Goal: Task Accomplishment & Management: Manage account settings

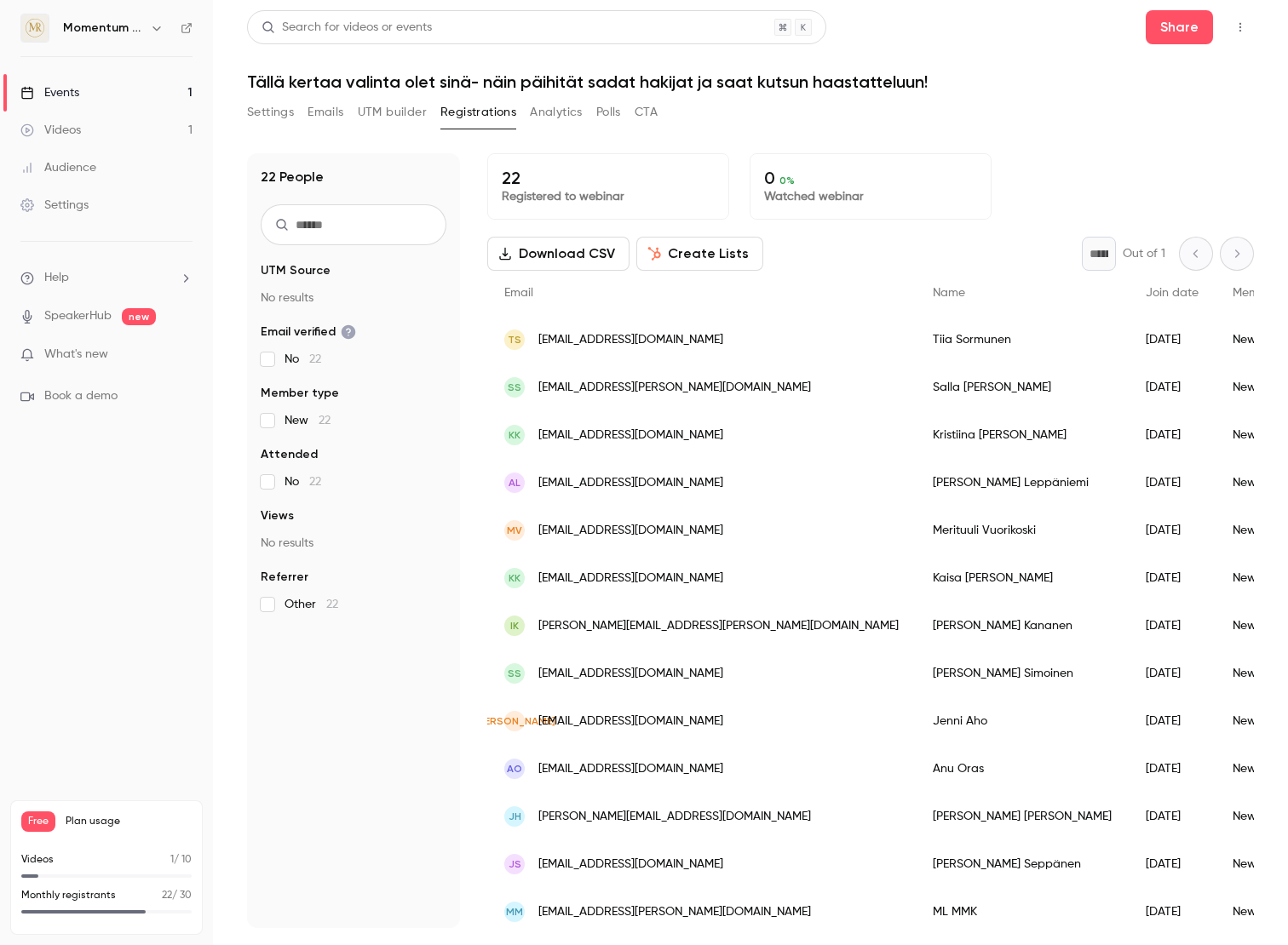
click at [87, 350] on span "What's new" at bounding box center [75, 354] width 64 height 18
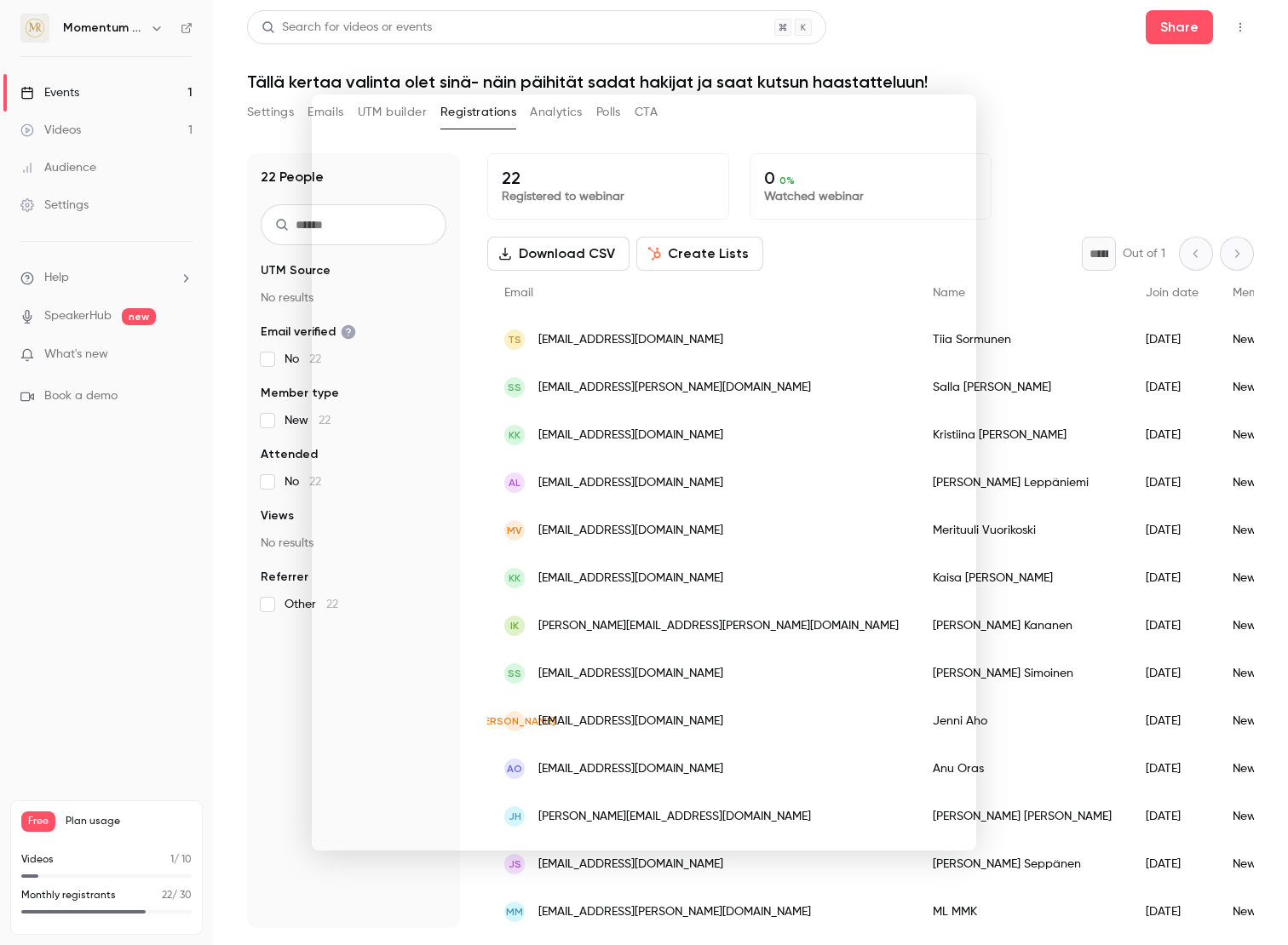
click at [235, 243] on div at bounding box center [644, 472] width 1288 height 945
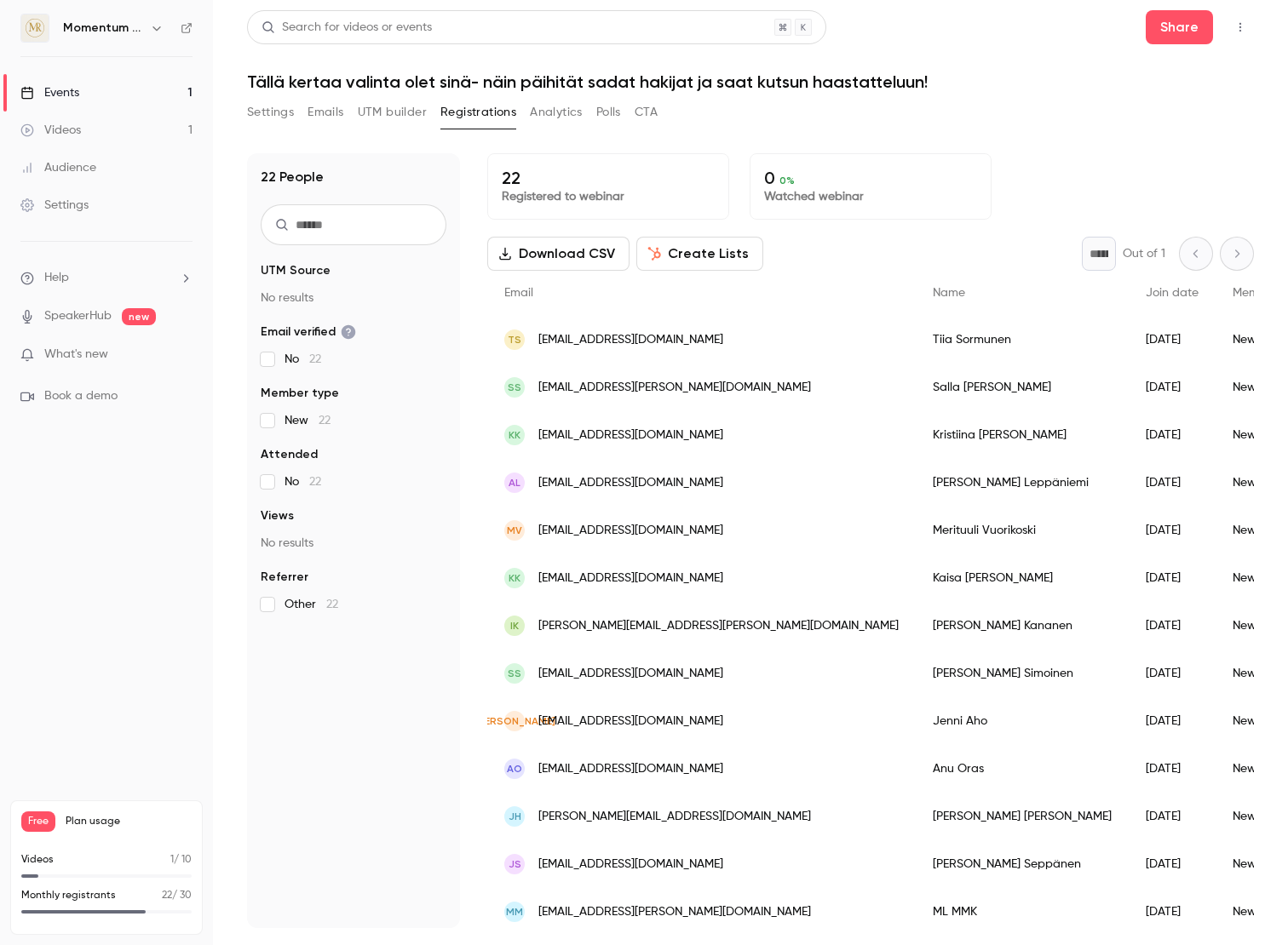
click at [557, 114] on button "Analytics" at bounding box center [556, 113] width 53 height 27
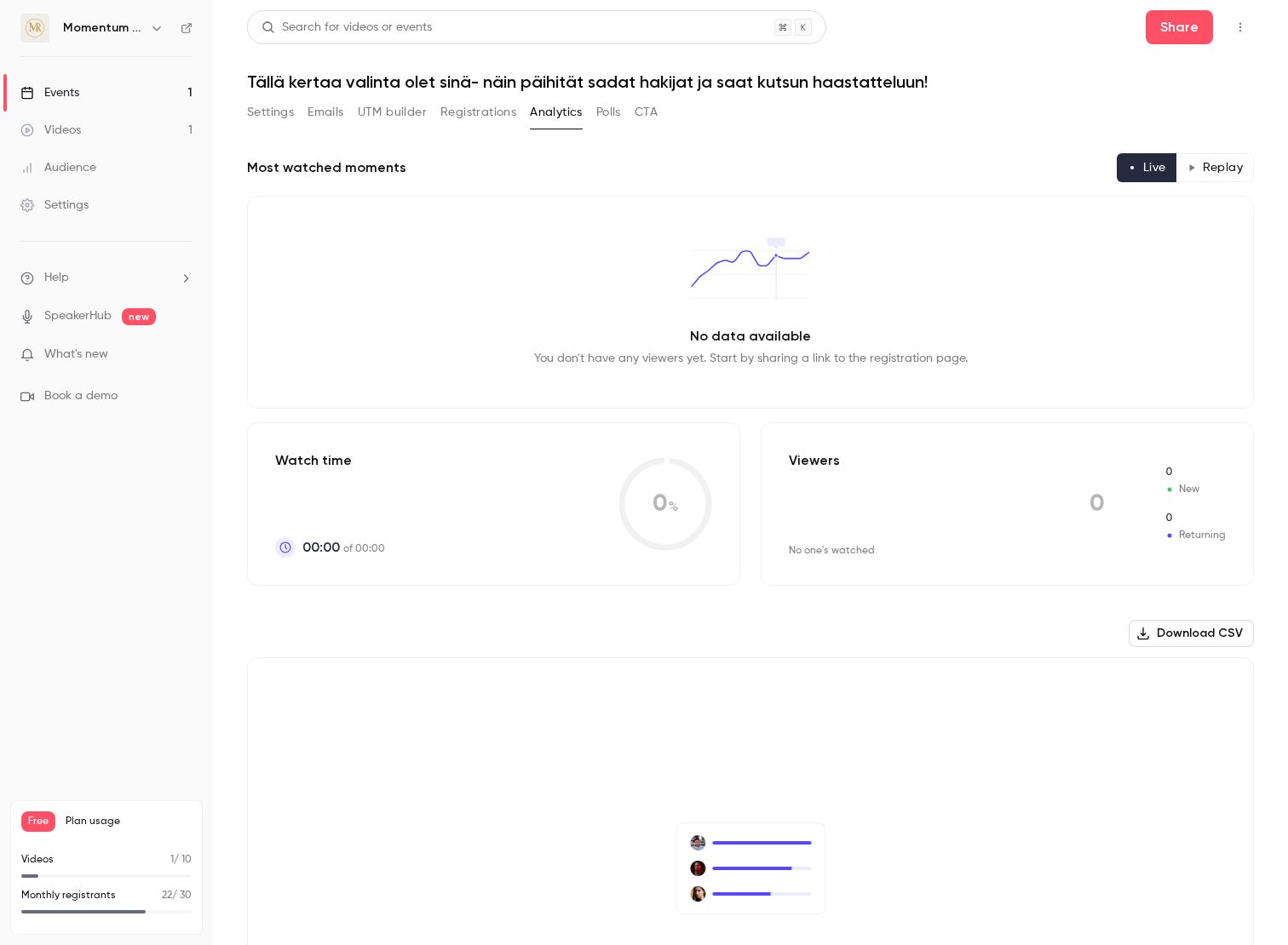
click at [488, 114] on button "Registrations" at bounding box center [478, 113] width 75 height 27
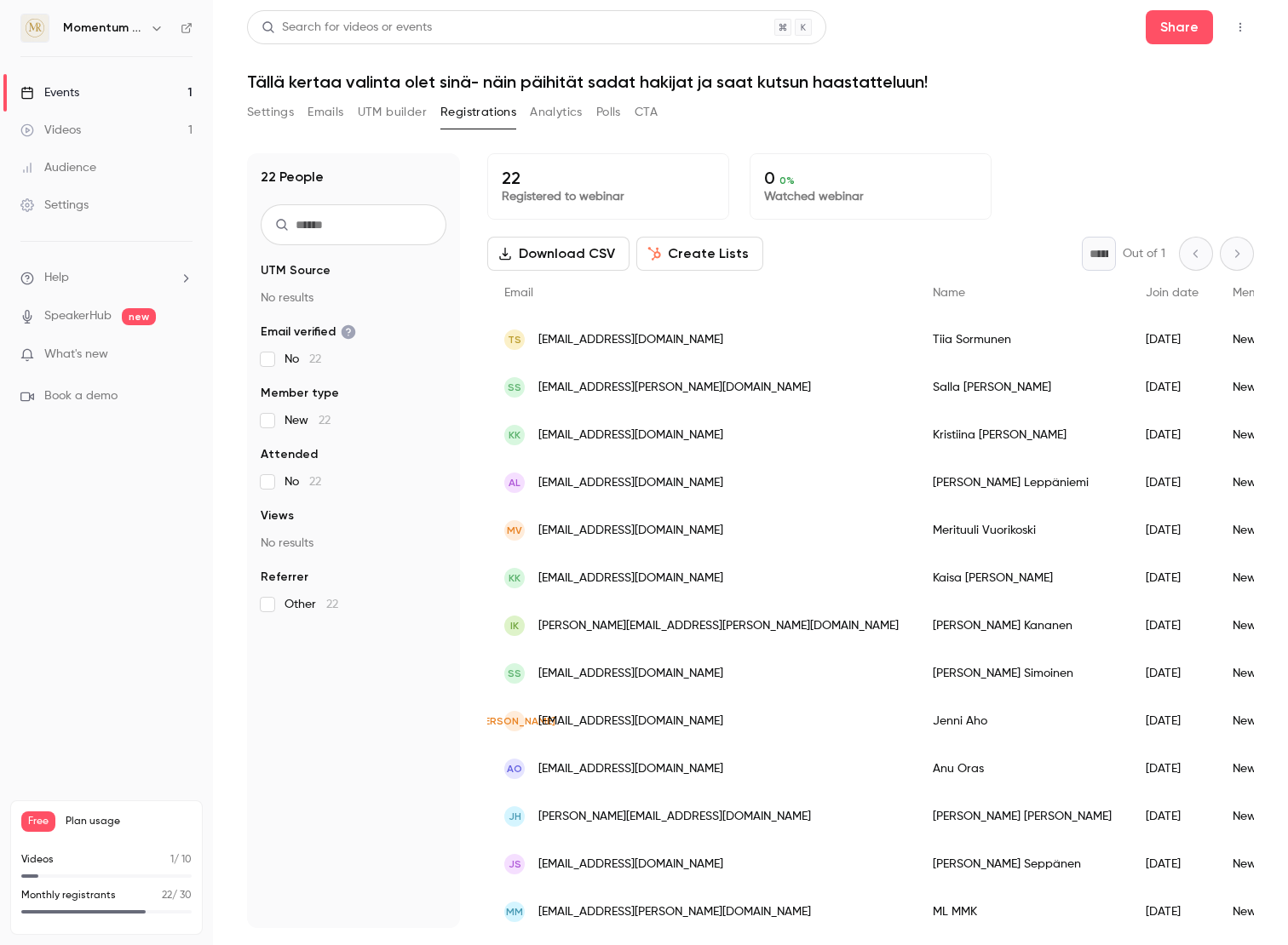
click at [481, 115] on button "Registrations" at bounding box center [478, 113] width 75 height 27
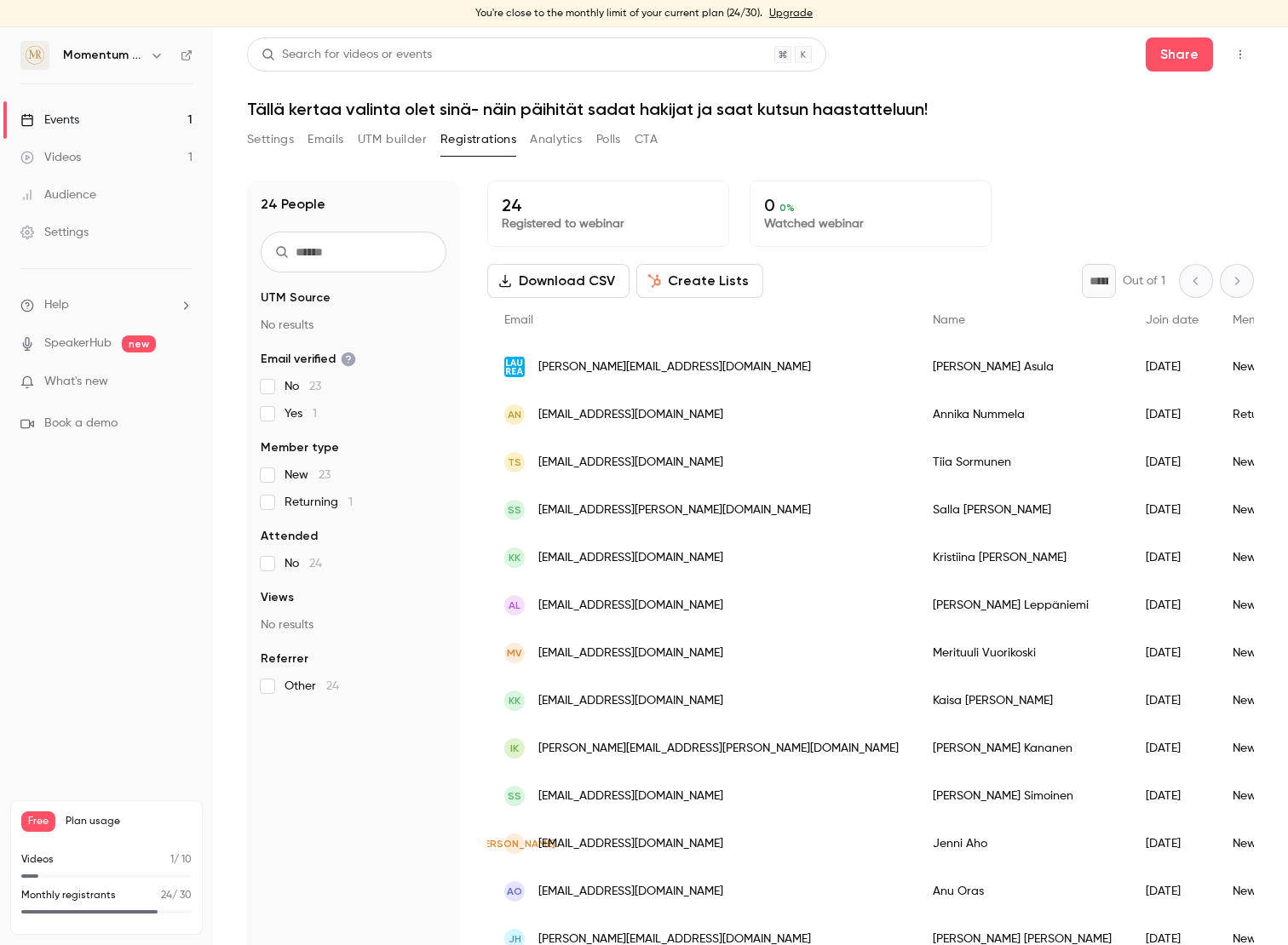
click at [582, 415] on span "[EMAIL_ADDRESS][DOMAIN_NAME]" at bounding box center [631, 415] width 185 height 18
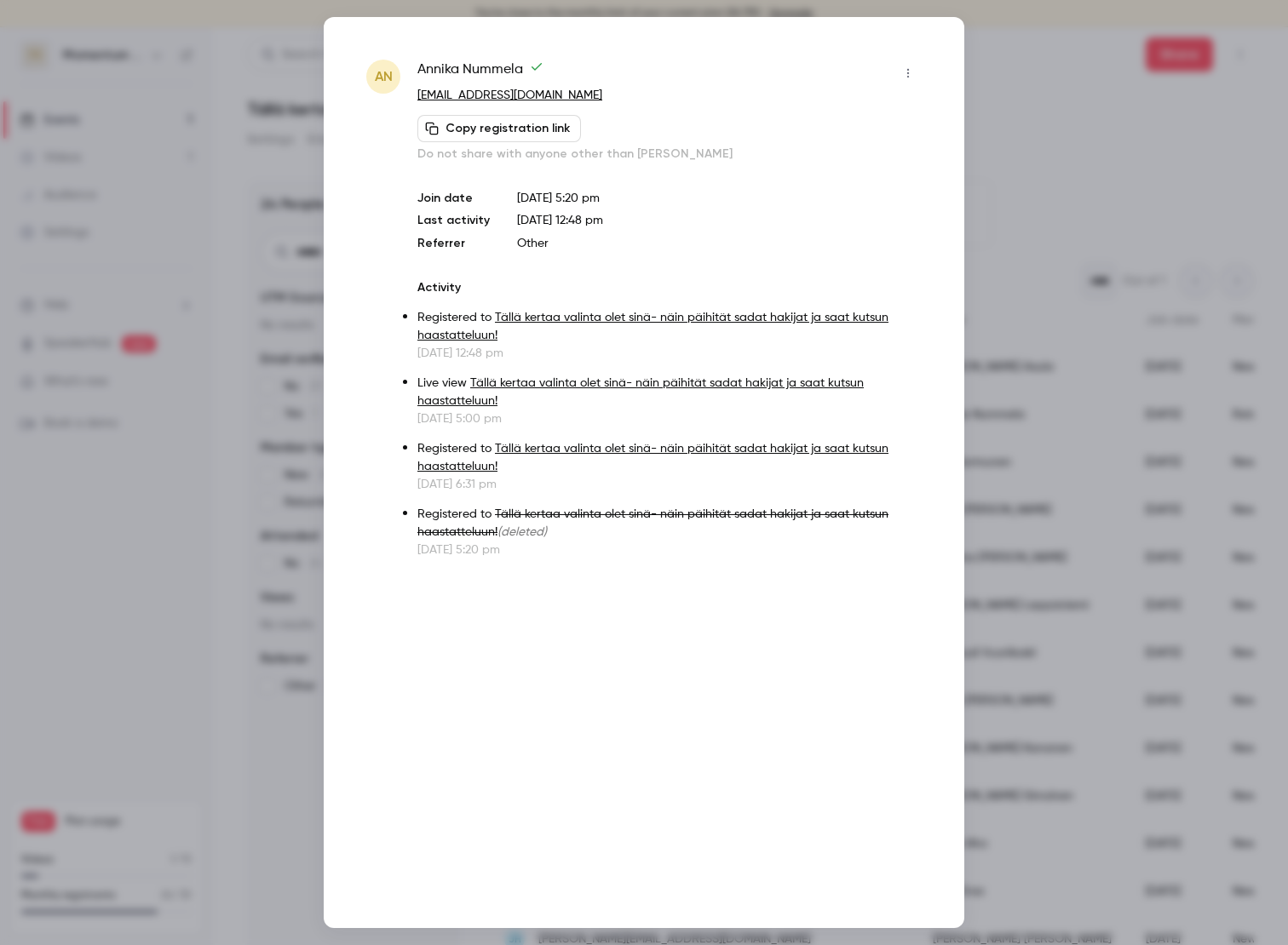
click at [995, 102] on div at bounding box center [644, 472] width 1288 height 945
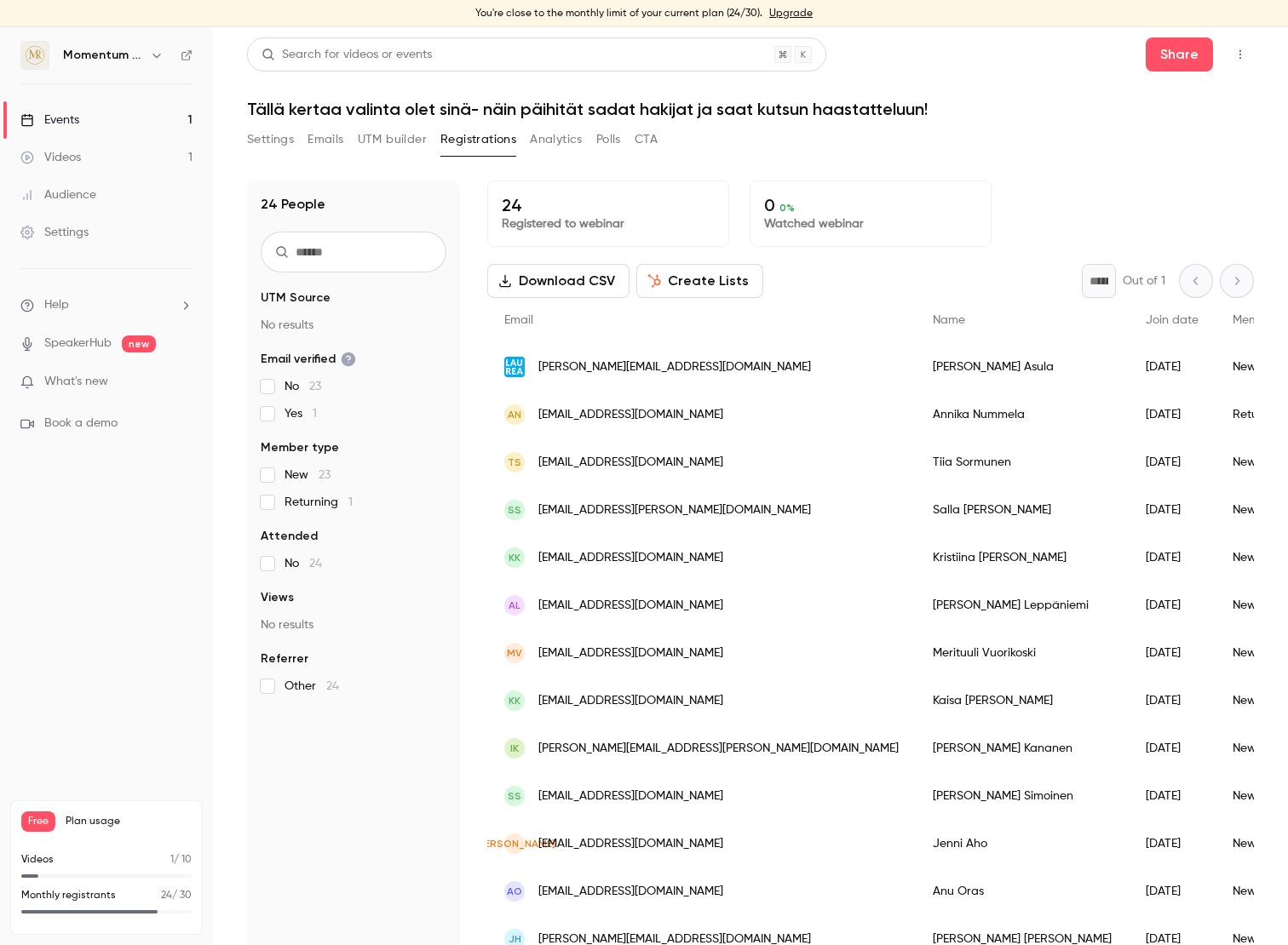
click at [221, 402] on main "Search for videos or events Share Tällä kertaa valinta olet sinä- näin päihität…" at bounding box center [750, 487] width 1075 height 919
